Goal: Information Seeking & Learning: Check status

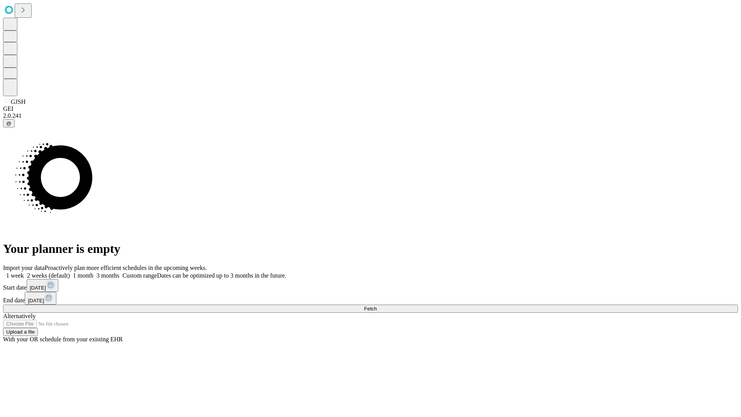
click at [377, 306] on span "Fetch" at bounding box center [370, 309] width 13 height 6
